Goal: Task Accomplishment & Management: Complete application form

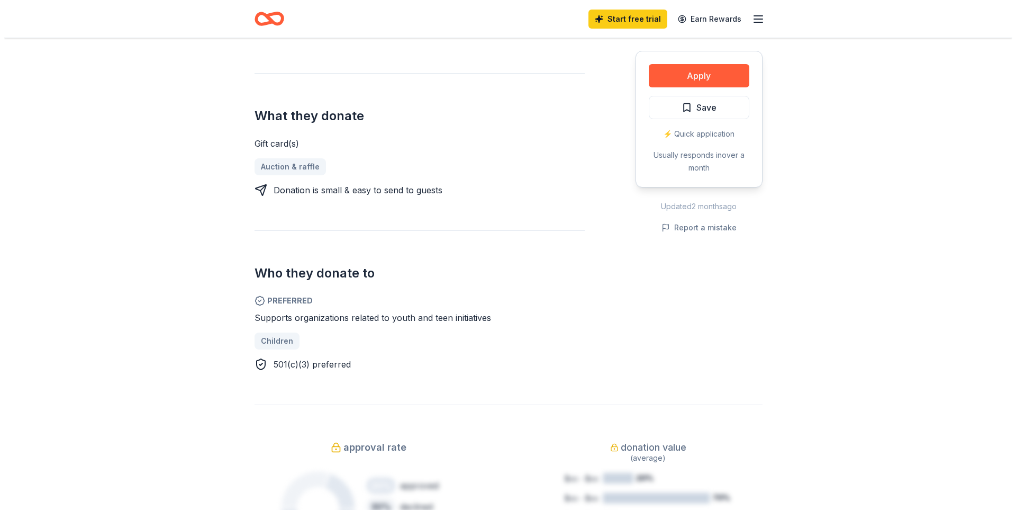
scroll to position [370, 0]
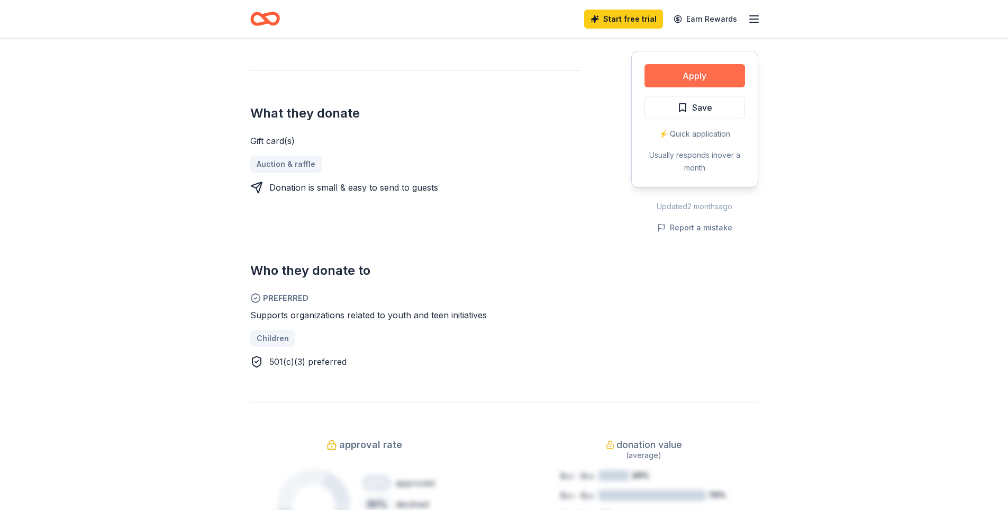
click at [661, 87] on button "Apply" at bounding box center [695, 75] width 101 height 23
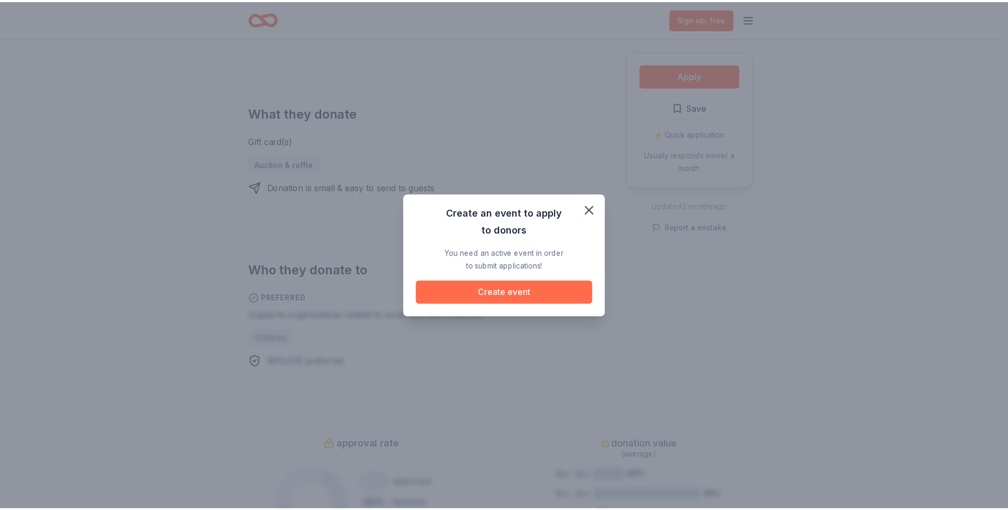
scroll to position [372, 0]
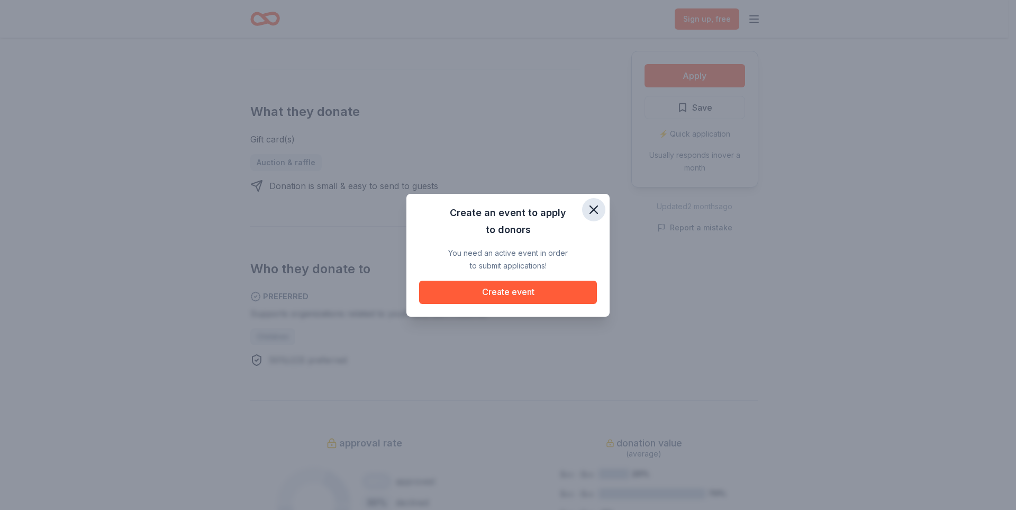
click at [601, 202] on icon "button" at bounding box center [594, 209] width 15 height 15
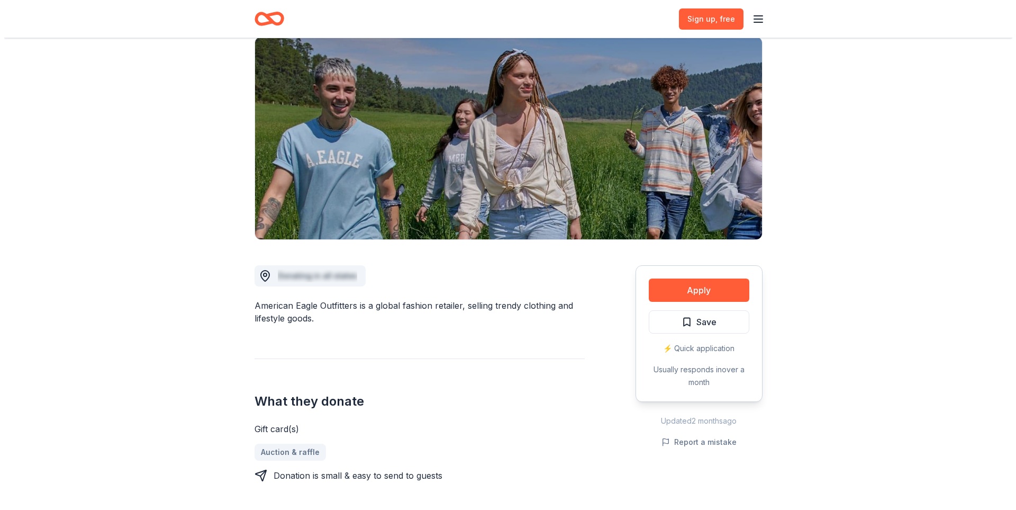
scroll to position [0, 0]
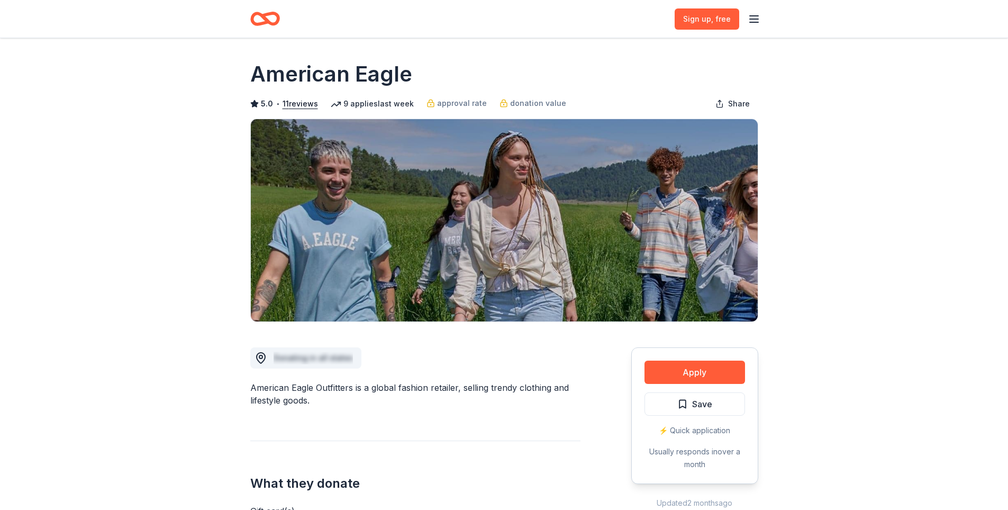
click at [751, 19] on line "button" at bounding box center [754, 19] width 8 height 0
click at [628, 112] on button "Log in" at bounding box center [619, 105] width 24 height 13
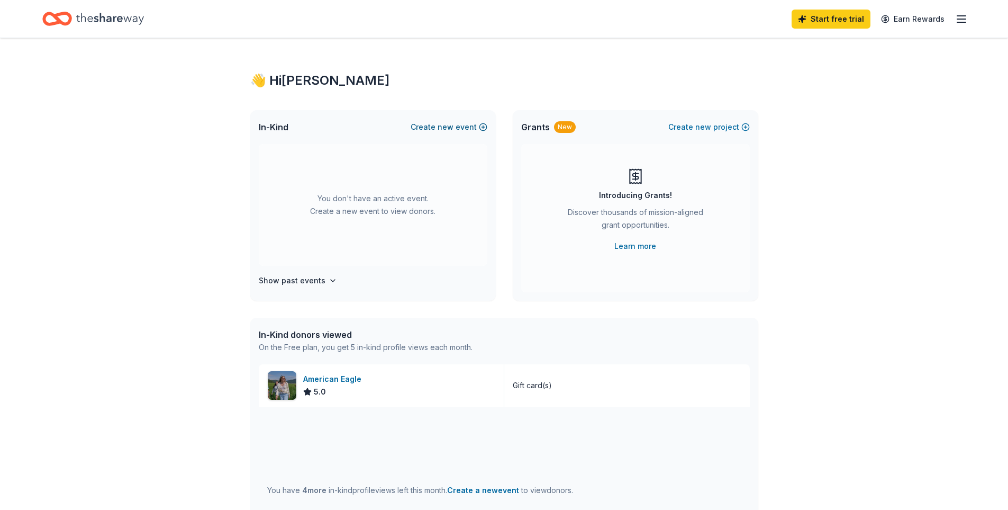
click at [444, 133] on button "Create new event" at bounding box center [449, 127] width 77 height 13
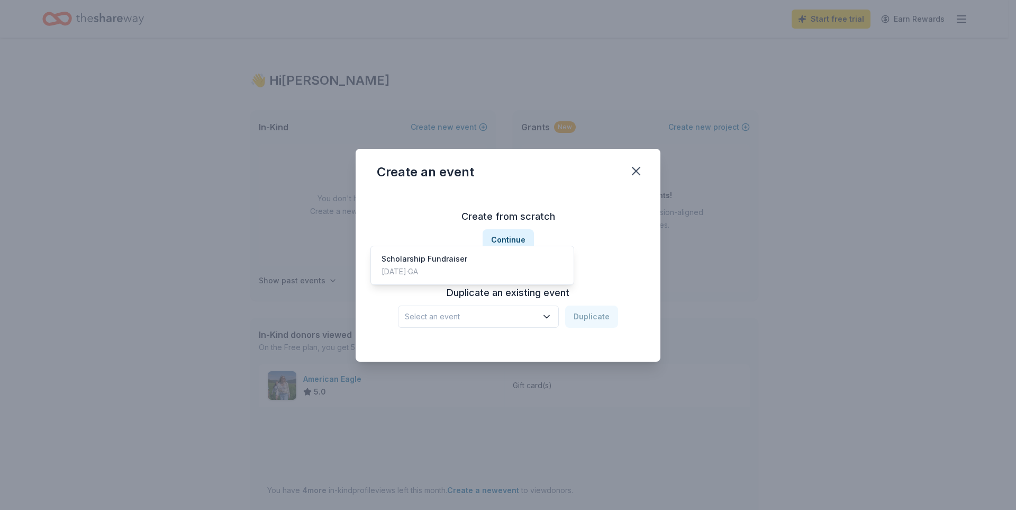
click at [552, 322] on icon "button" at bounding box center [547, 316] width 11 height 11
click at [462, 265] on div "Scholarship Fundraiser" at bounding box center [425, 258] width 86 height 13
click at [611, 328] on button "Duplicate" at bounding box center [591, 316] width 53 height 22
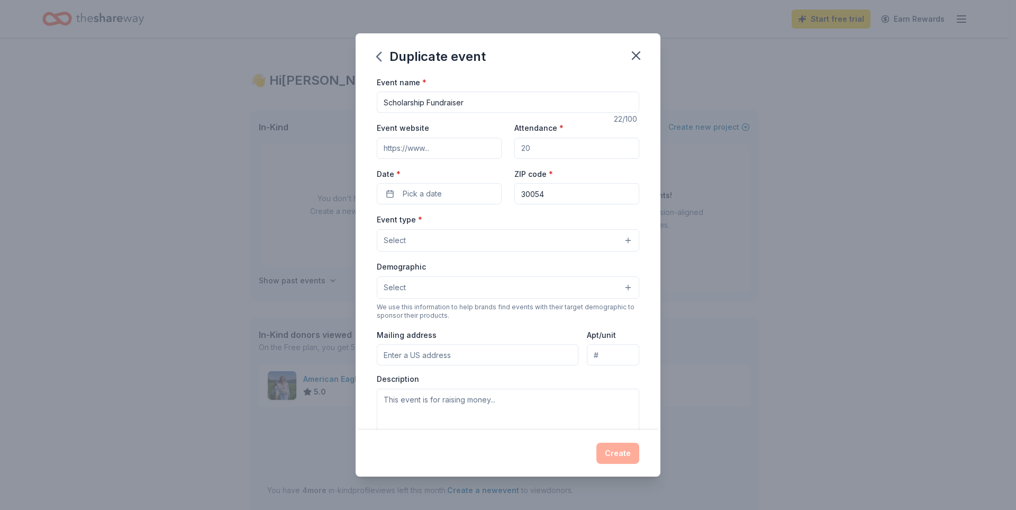
drag, startPoint x: 435, startPoint y: 177, endPoint x: 333, endPoint y: 187, distance: 101.6
click at [356, 187] on div "Event name * Scholarship Fundraiser 22 /100 Event website Attendance * Date * P…" at bounding box center [508, 253] width 305 height 355
paste input "[URL][DOMAIN_NAME]"
type input "[URL][DOMAIN_NAME]"
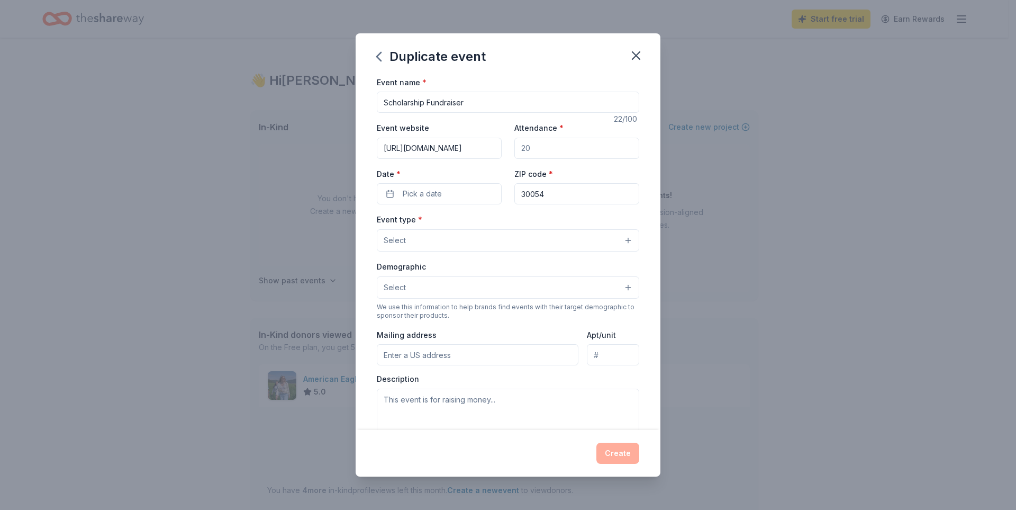
scroll to position [0, 0]
drag, startPoint x: 542, startPoint y: 174, endPoint x: 506, endPoint y: 181, distance: 37.2
click at [506, 181] on div "Event website [URL][DOMAIN_NAME] Attendance * Date * Pick a date ZIP code * 300…" at bounding box center [508, 162] width 263 height 83
type input "125"
click at [426, 204] on button "Pick a date" at bounding box center [439, 193] width 125 height 21
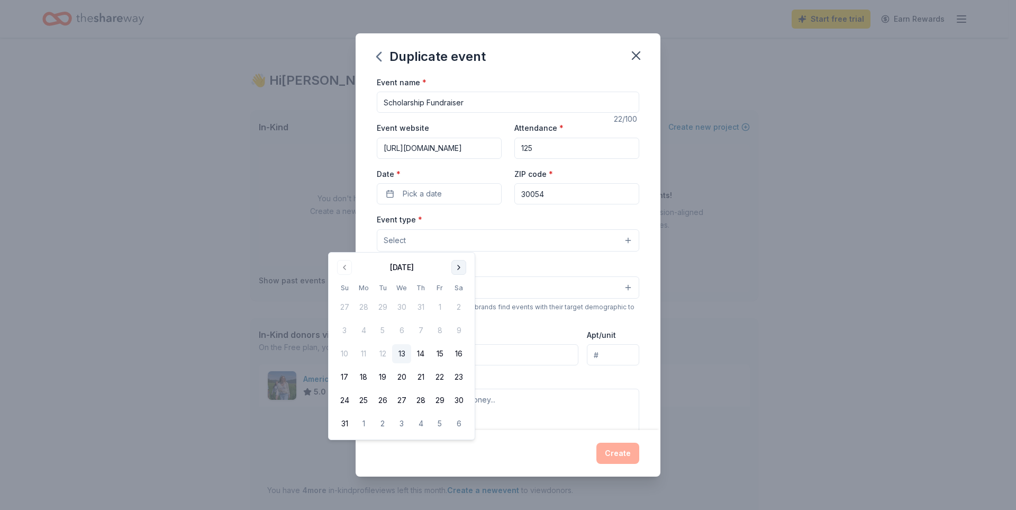
click at [466, 264] on button "Go to next month" at bounding box center [459, 267] width 15 height 15
click at [350, 340] on button "5" at bounding box center [344, 330] width 19 height 19
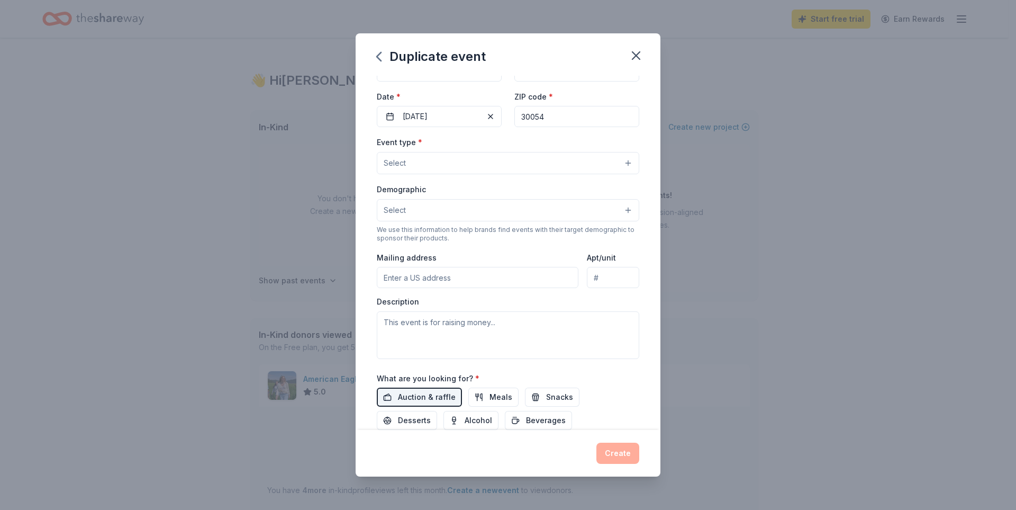
scroll to position [83, 0]
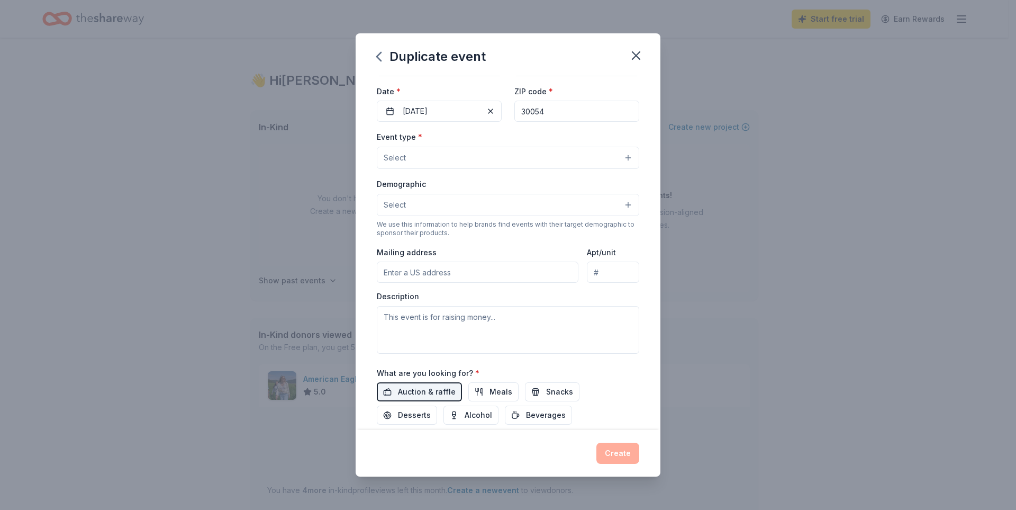
click at [556, 122] on input "30054" at bounding box center [577, 111] width 125 height 21
type input "30318"
click at [421, 169] on button "Select" at bounding box center [508, 158] width 263 height 22
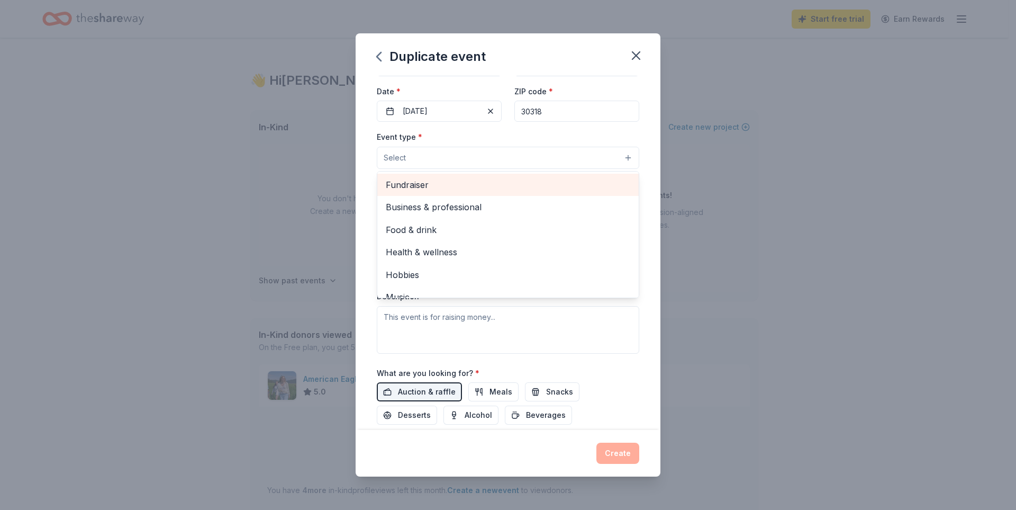
click at [414, 192] on span "Fundraiser" at bounding box center [508, 185] width 245 height 14
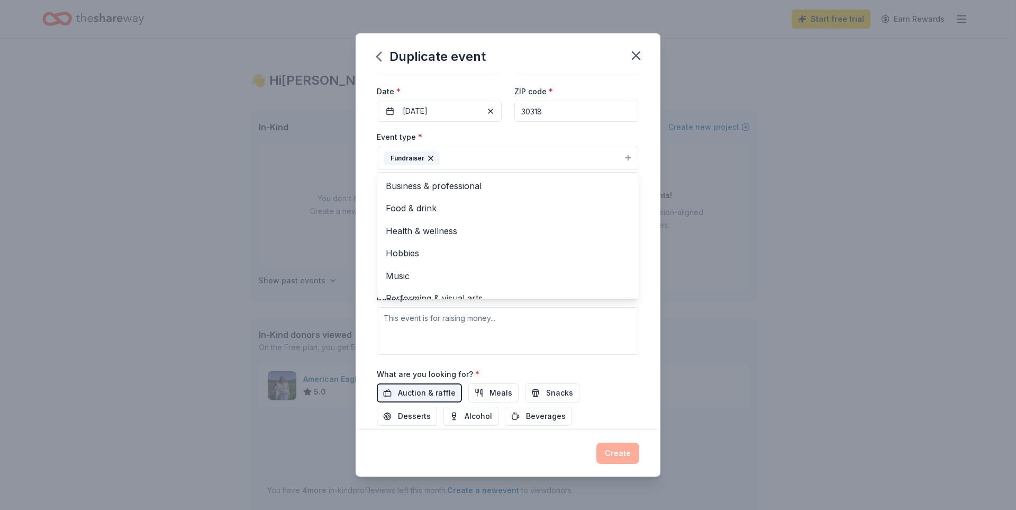
click at [661, 185] on div "Event name * Scholarship Fundraiser 22 /100 Event website [URL][DOMAIN_NAME] At…" at bounding box center [508, 253] width 305 height 355
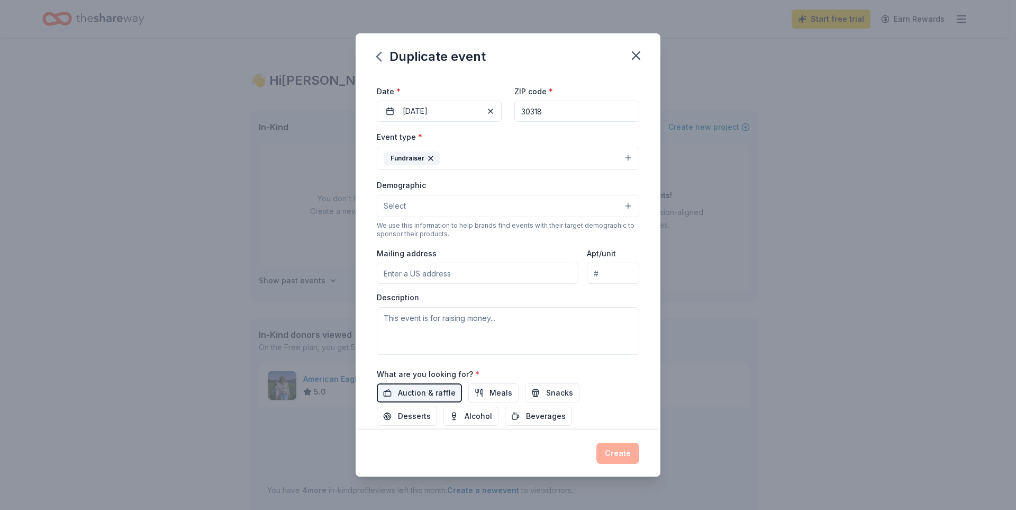
click at [444, 217] on button "Select" at bounding box center [508, 206] width 263 height 22
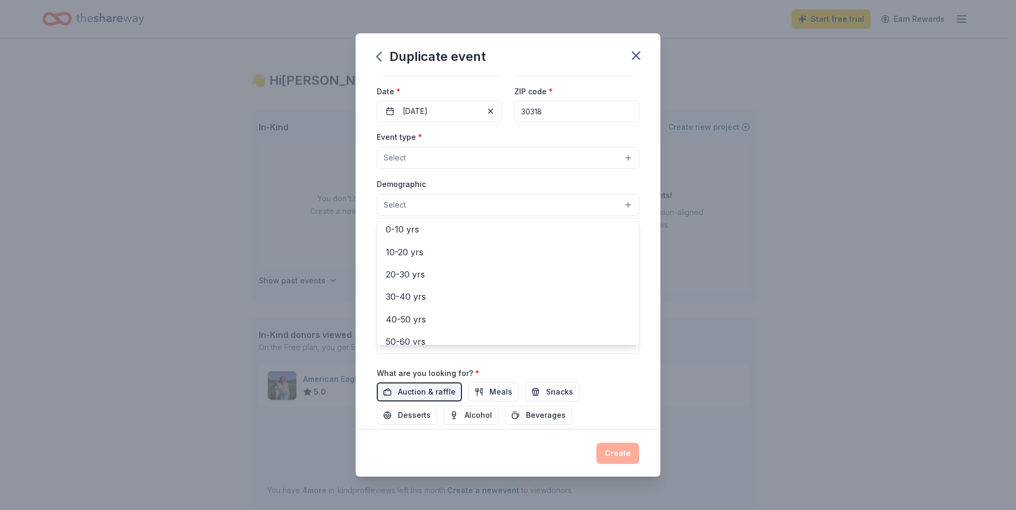
scroll to position [96, 0]
click at [386, 255] on span "10-20 yrs" at bounding box center [508, 248] width 245 height 14
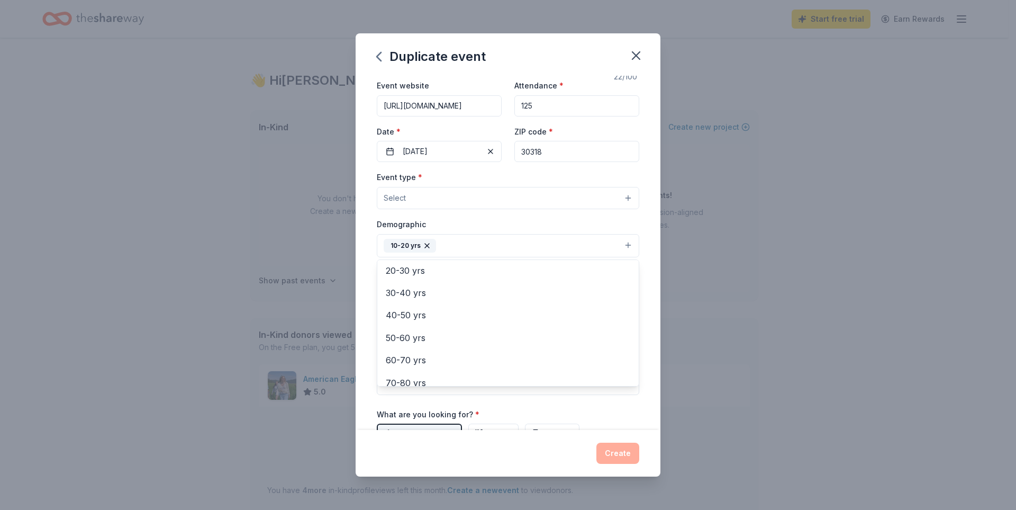
scroll to position [119, 0]
click at [386, 255] on span "0-10 yrs" at bounding box center [508, 248] width 245 height 14
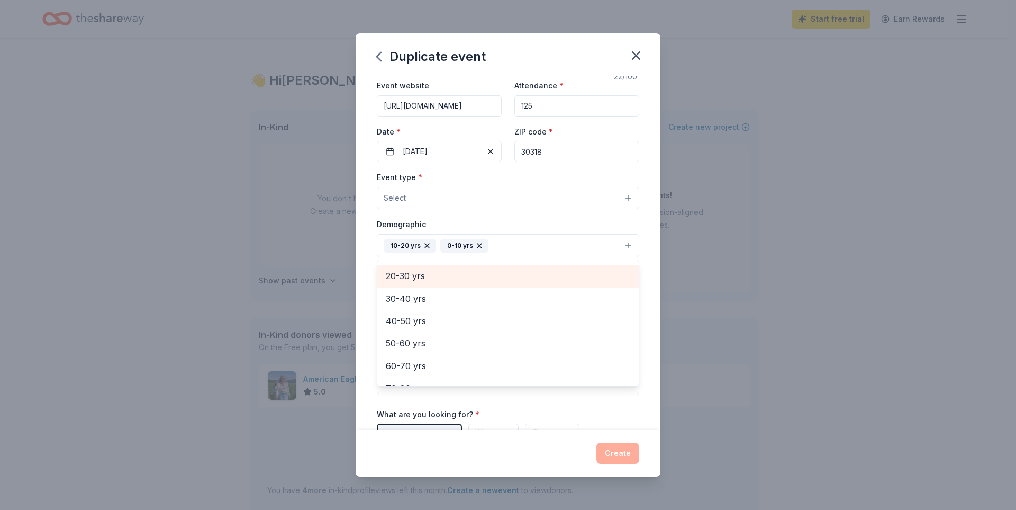
click at [393, 283] on span "20-30 yrs" at bounding box center [508, 276] width 245 height 14
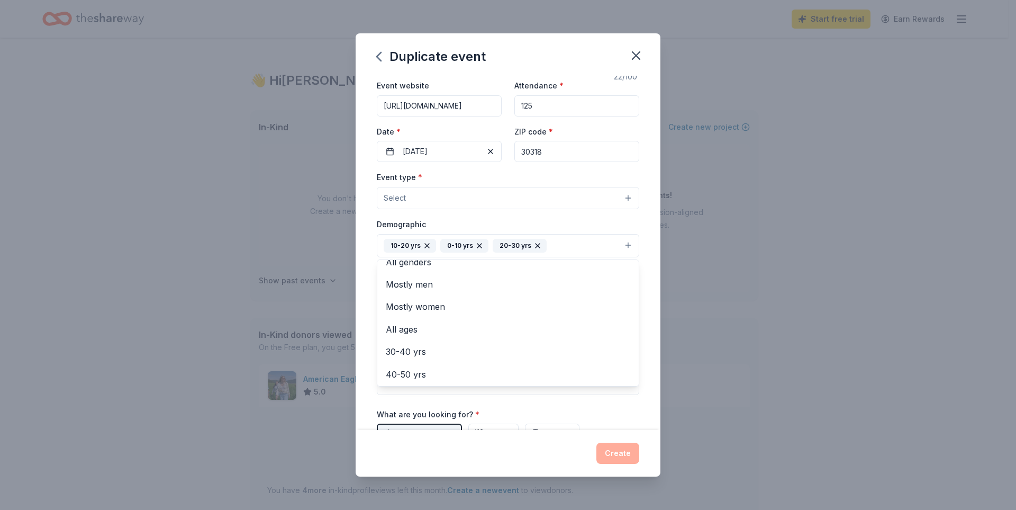
scroll to position [0, 0]
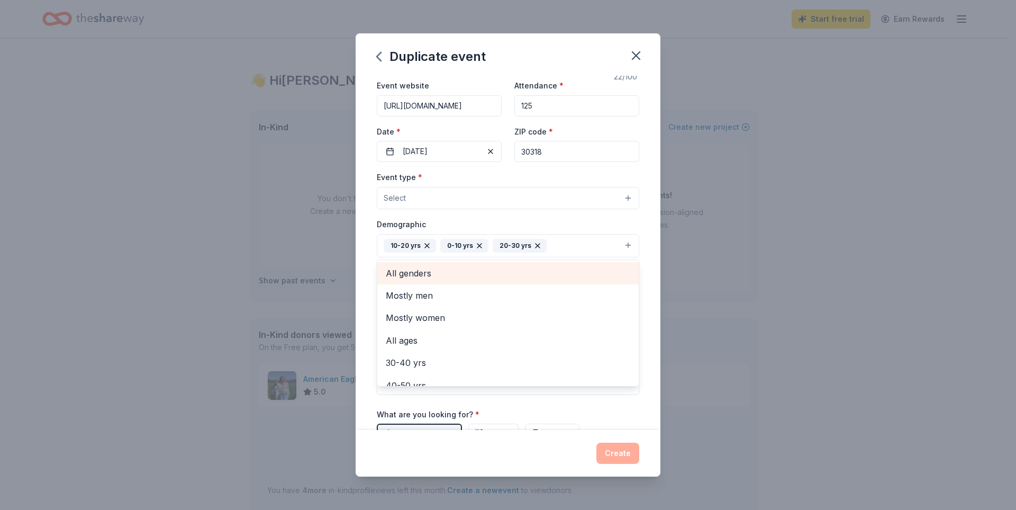
click at [406, 280] on span "All genders" at bounding box center [508, 273] width 245 height 14
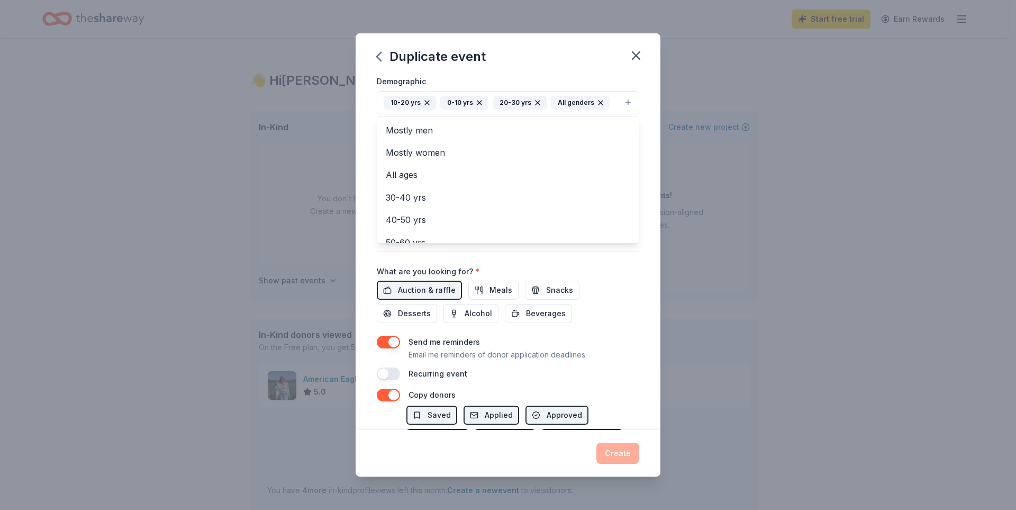
scroll to position [189, 0]
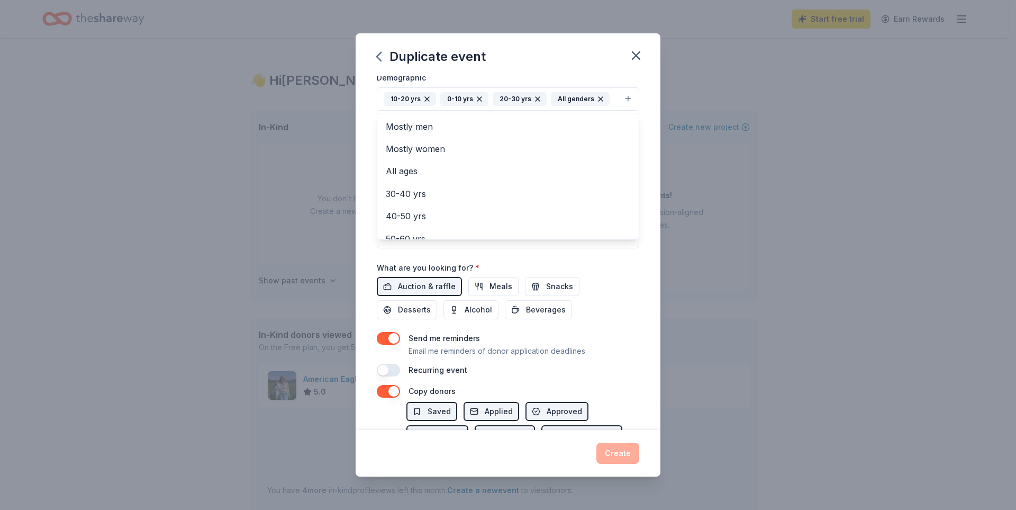
click at [661, 230] on div "Event name * Scholarship Fundraiser 22 /100 Event website [URL][DOMAIN_NAME] At…" at bounding box center [508, 253] width 305 height 355
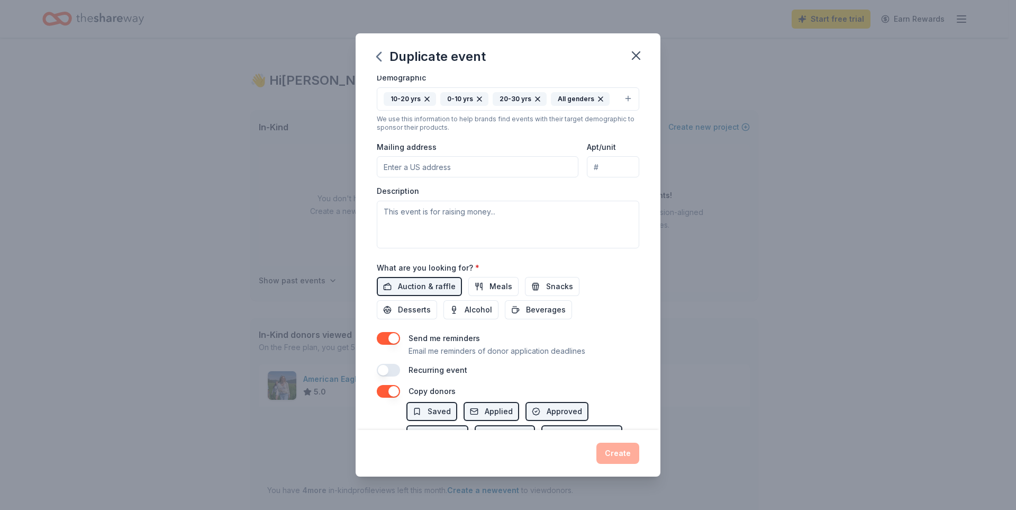
click at [463, 177] on input "Mailing address" at bounding box center [478, 166] width 202 height 21
type input "[STREET_ADDRESS]"
click at [544, 474] on div "Create" at bounding box center [508, 453] width 305 height 47
click at [377, 248] on textarea at bounding box center [508, 225] width 263 height 48
paste textarea "L’i dolorsi am consec adip elitsed do eiusmod temp Incid Utl Etdol Mag Aliquaen…"
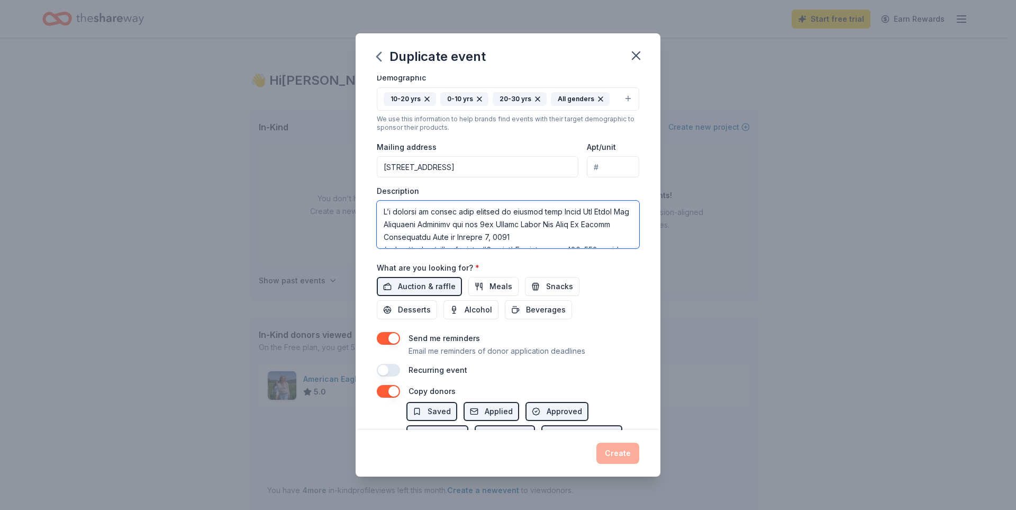
scroll to position [564, 0]
type textarea "L’i dolorsi am consec adip elitsed do eiusmod temp Incid Utl Etdol Mag Aliquaen…"
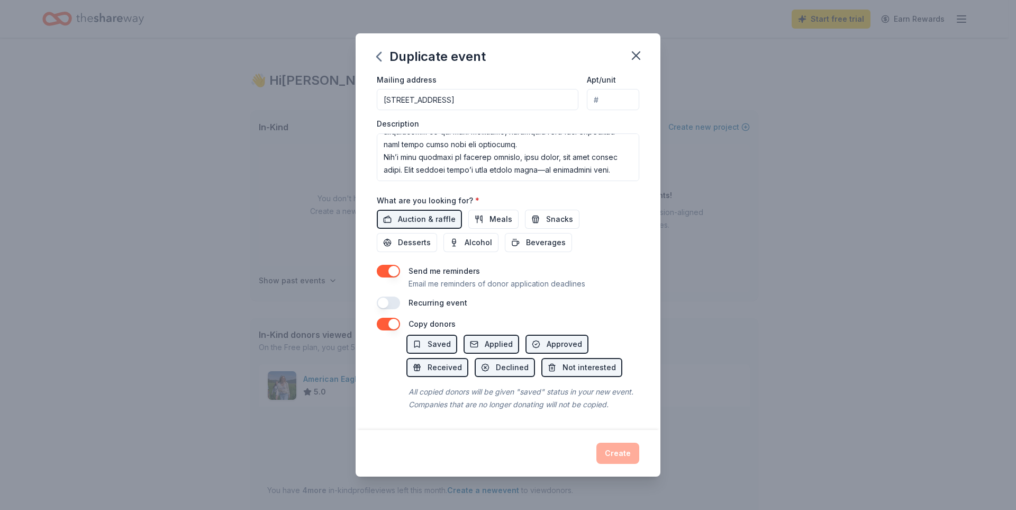
scroll to position [405, 0]
click at [377, 296] on button "button" at bounding box center [388, 302] width 23 height 13
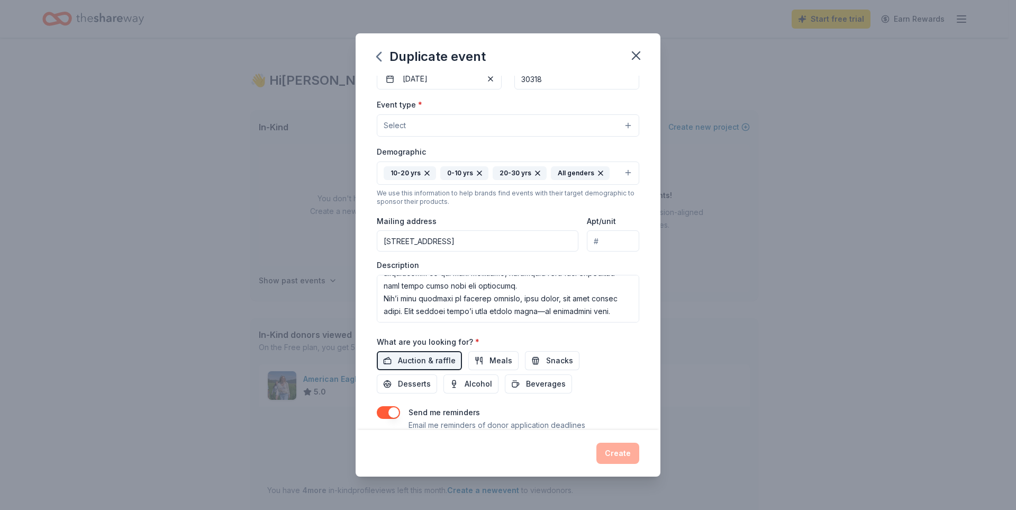
scroll to position [0, 0]
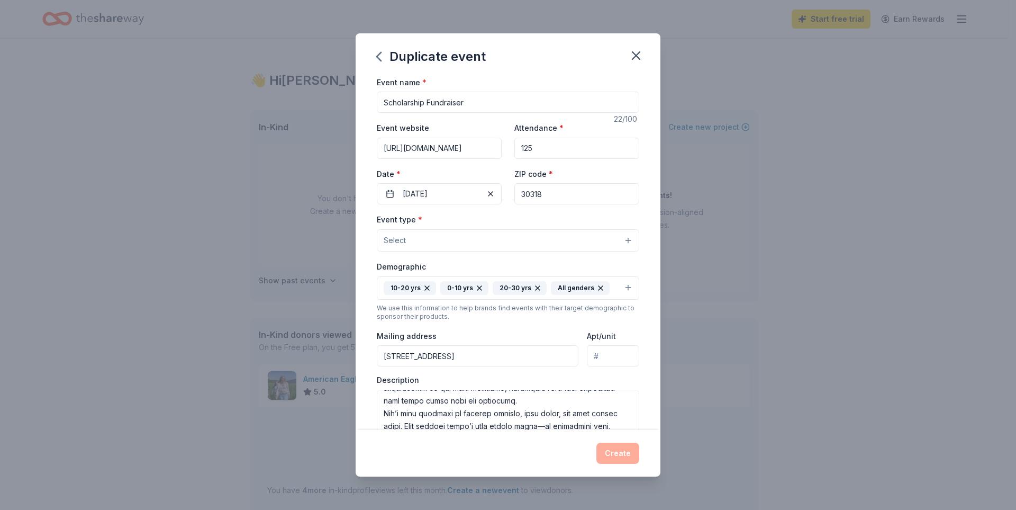
click at [377, 113] on input "Scholarship Fundraiser" at bounding box center [508, 102] width 263 height 21
click at [377, 113] on input "Women Who Make It Happen" Scholarship Fundraiser" at bounding box center [508, 102] width 263 height 21
type input ""Women Who Make It Happen" Scholarship Fundraiser"
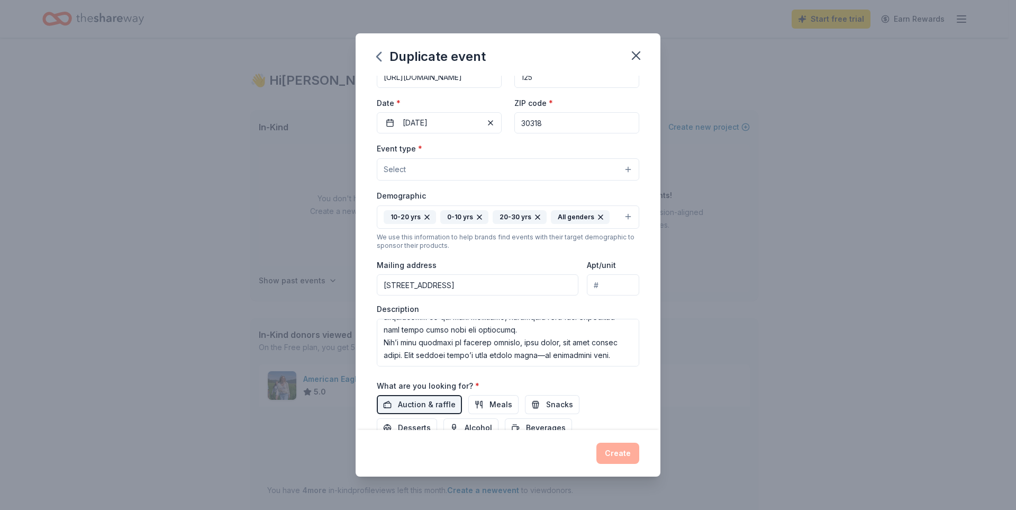
scroll to position [79, 0]
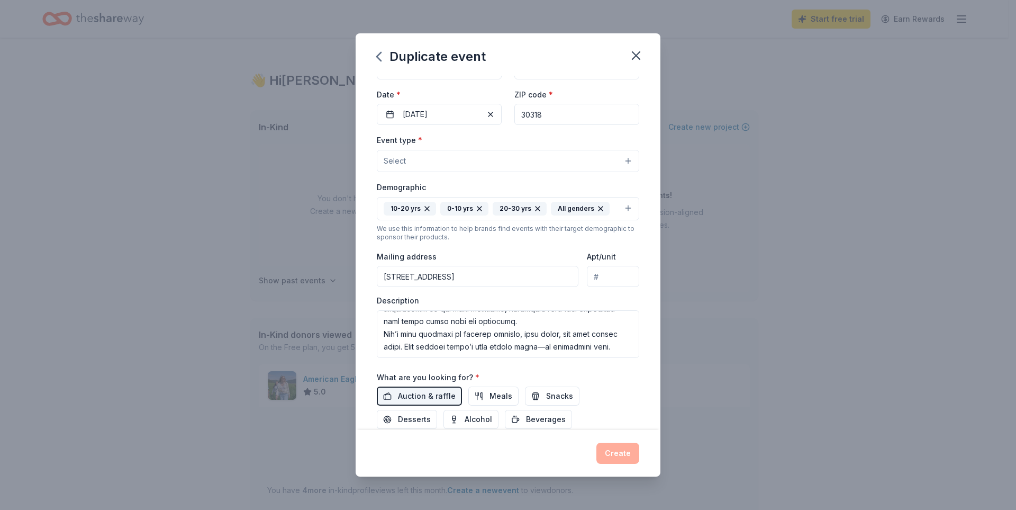
click at [435, 172] on button "Select" at bounding box center [508, 161] width 263 height 22
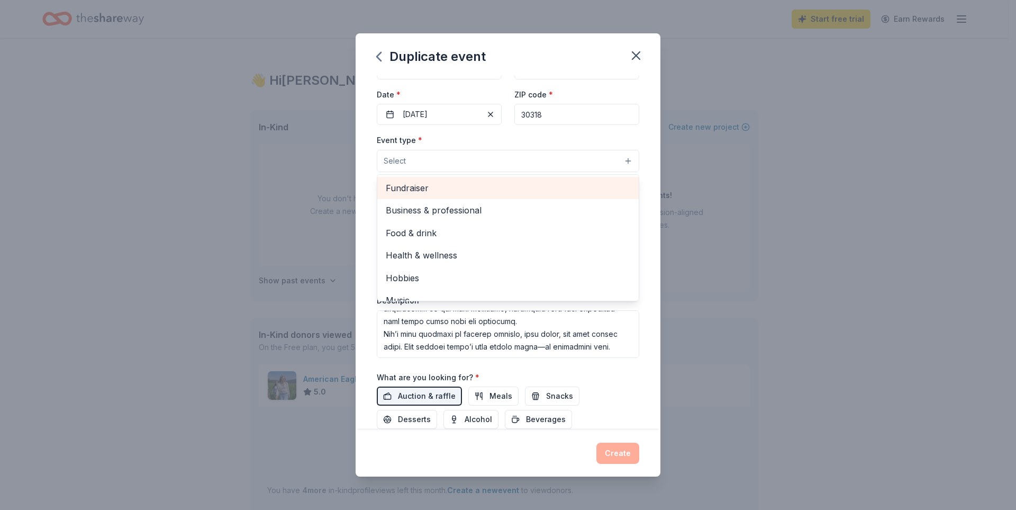
click at [391, 195] on span "Fundraiser" at bounding box center [508, 188] width 245 height 14
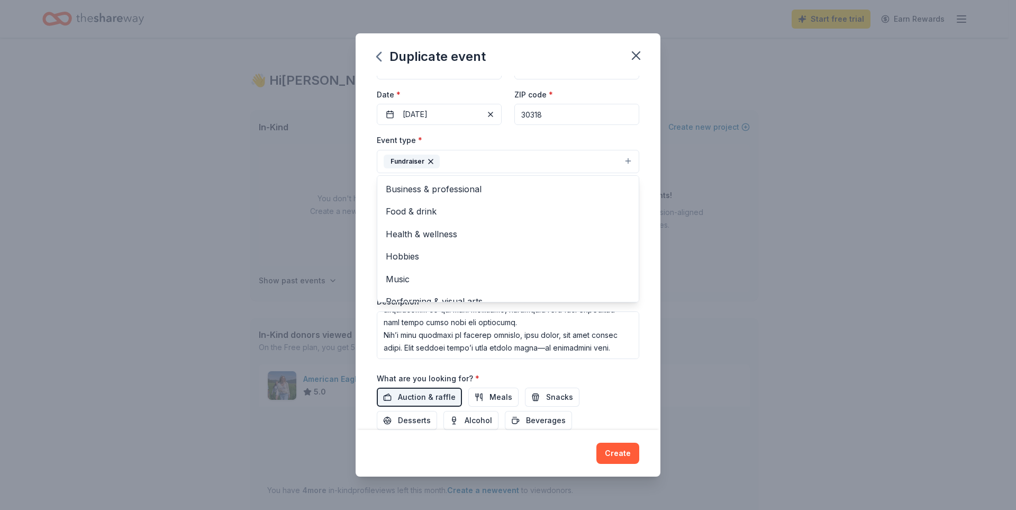
click at [661, 243] on div "Event name * "Women Who Make It Happen" Scholarship Fundraiser 49 /100 Event we…" at bounding box center [508, 253] width 305 height 355
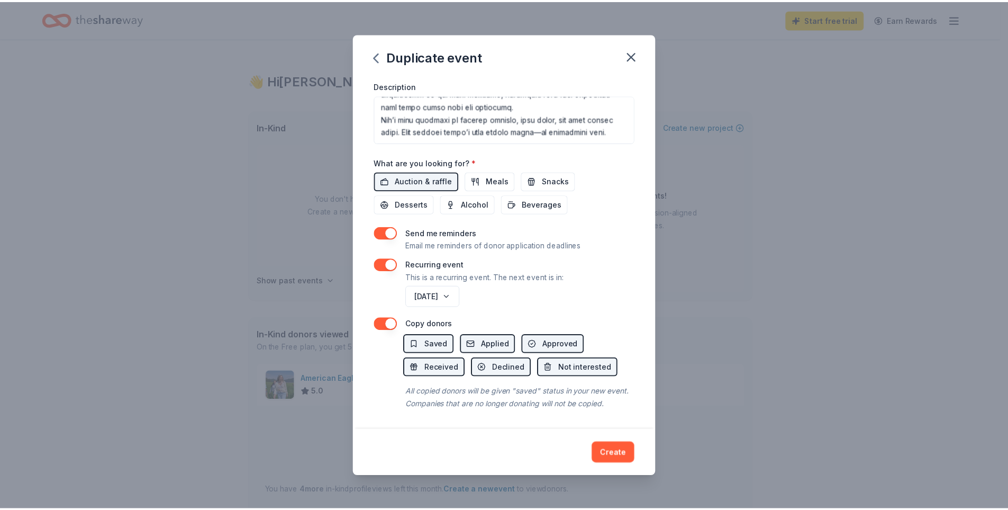
scroll to position [499, 0]
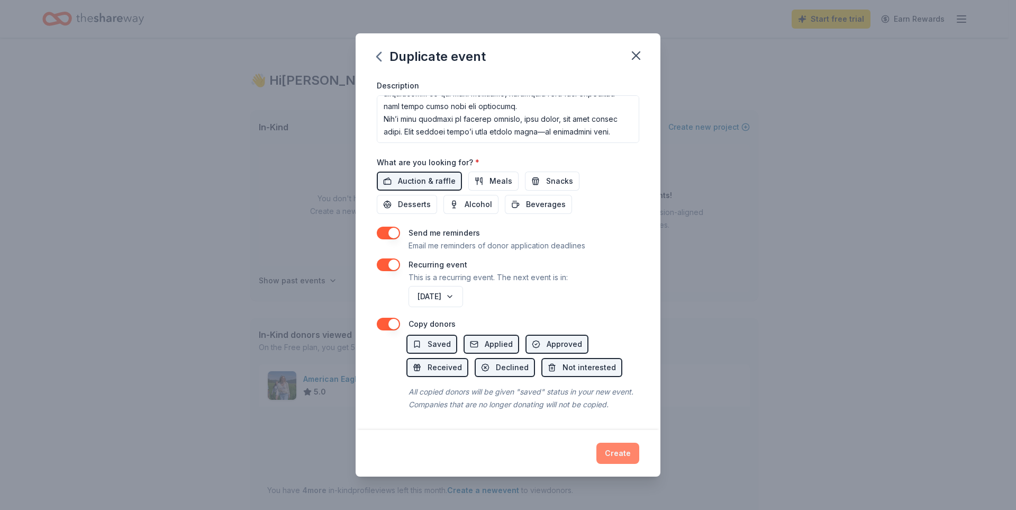
click at [639, 444] on button "Create" at bounding box center [618, 453] width 43 height 21
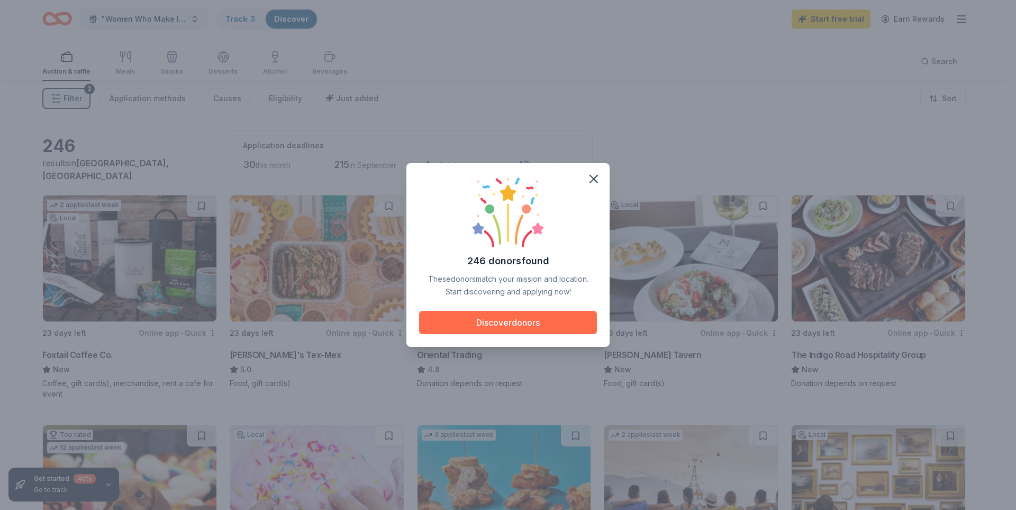
click at [553, 326] on button "Discover donors" at bounding box center [508, 322] width 178 height 23
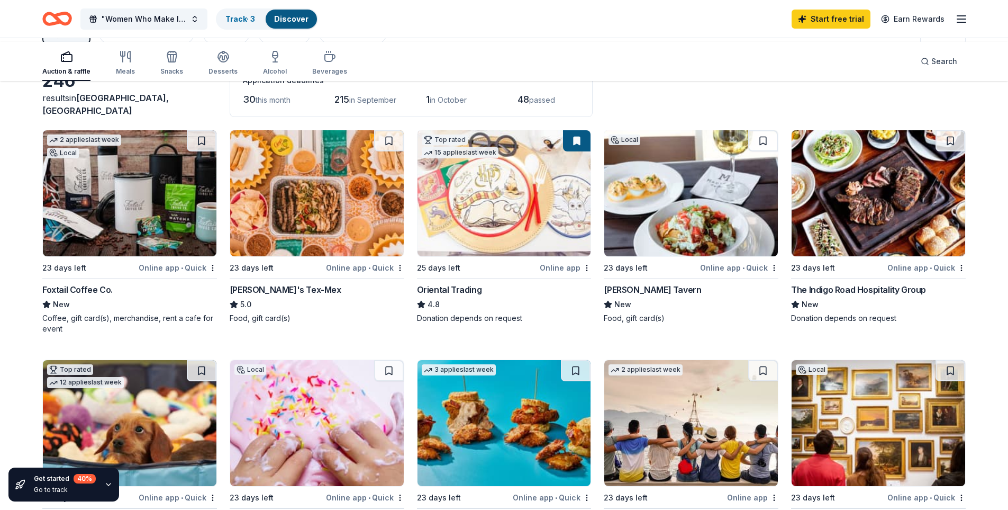
scroll to position [63, 0]
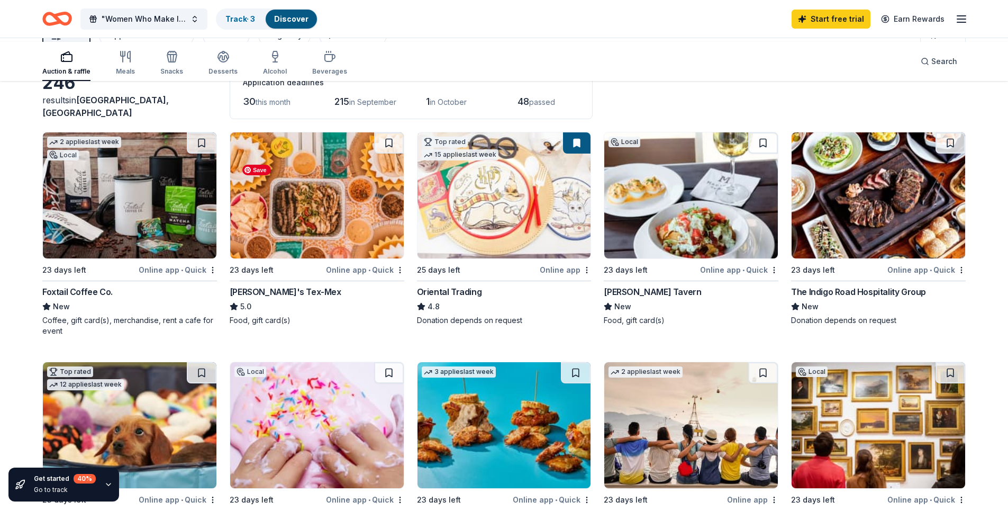
click at [330, 258] on img at bounding box center [317, 195] width 174 height 126
